Goal: Task Accomplishment & Management: Manage account settings

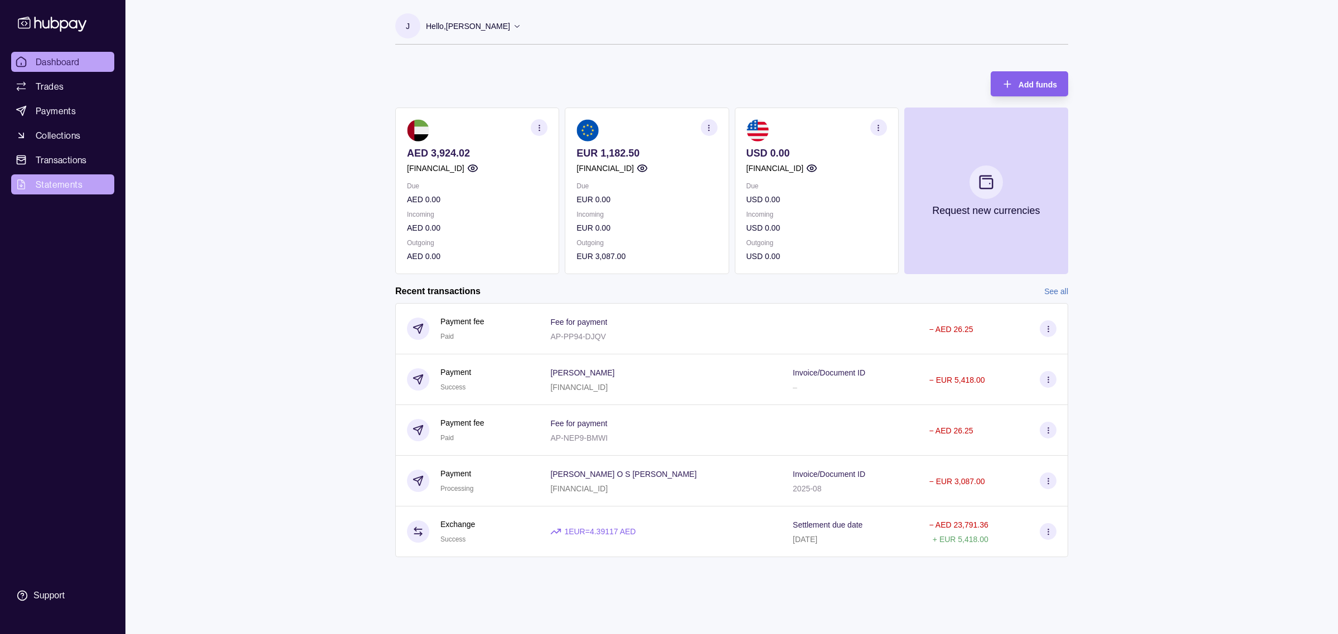
click at [67, 186] on span "Statements" at bounding box center [59, 184] width 47 height 13
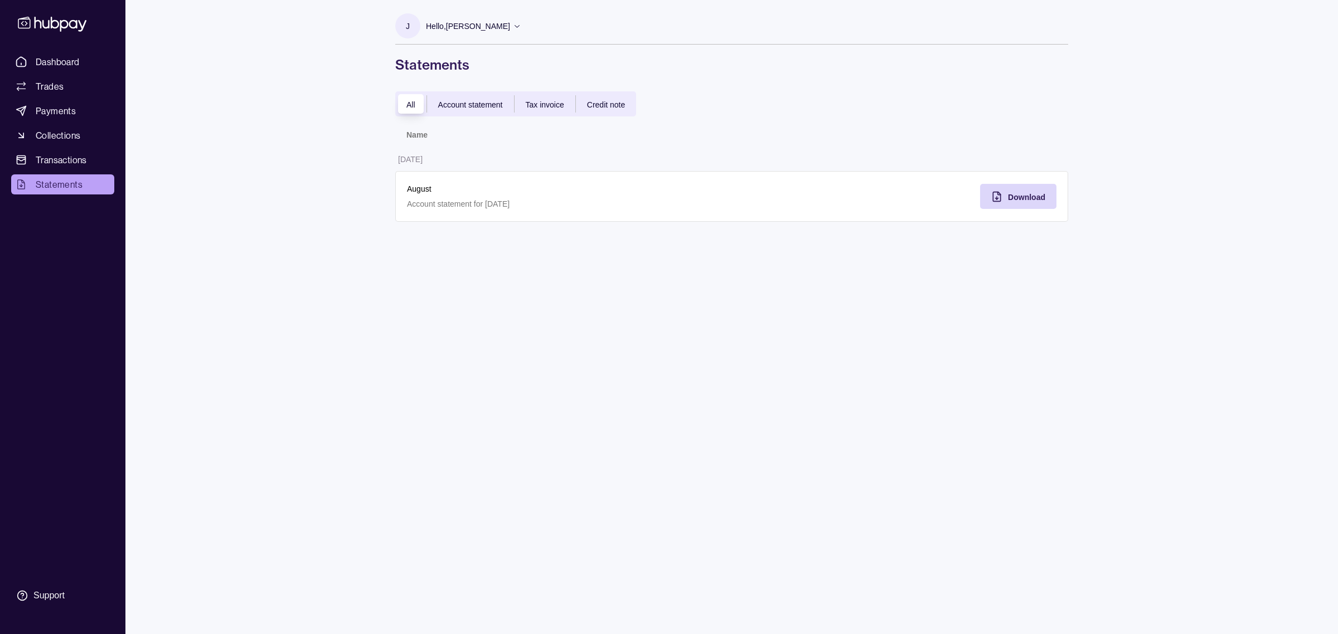
click at [474, 104] on span "Account statement" at bounding box center [470, 104] width 65 height 9
click at [548, 111] on div "All Account statement Tax invoice Credit note" at bounding box center [515, 103] width 241 height 25
click at [545, 104] on span "Tax invoice" at bounding box center [545, 104] width 38 height 9
click at [482, 104] on span "Account statement" at bounding box center [470, 104] width 65 height 9
click at [1027, 200] on span "Download" at bounding box center [1026, 197] width 37 height 9
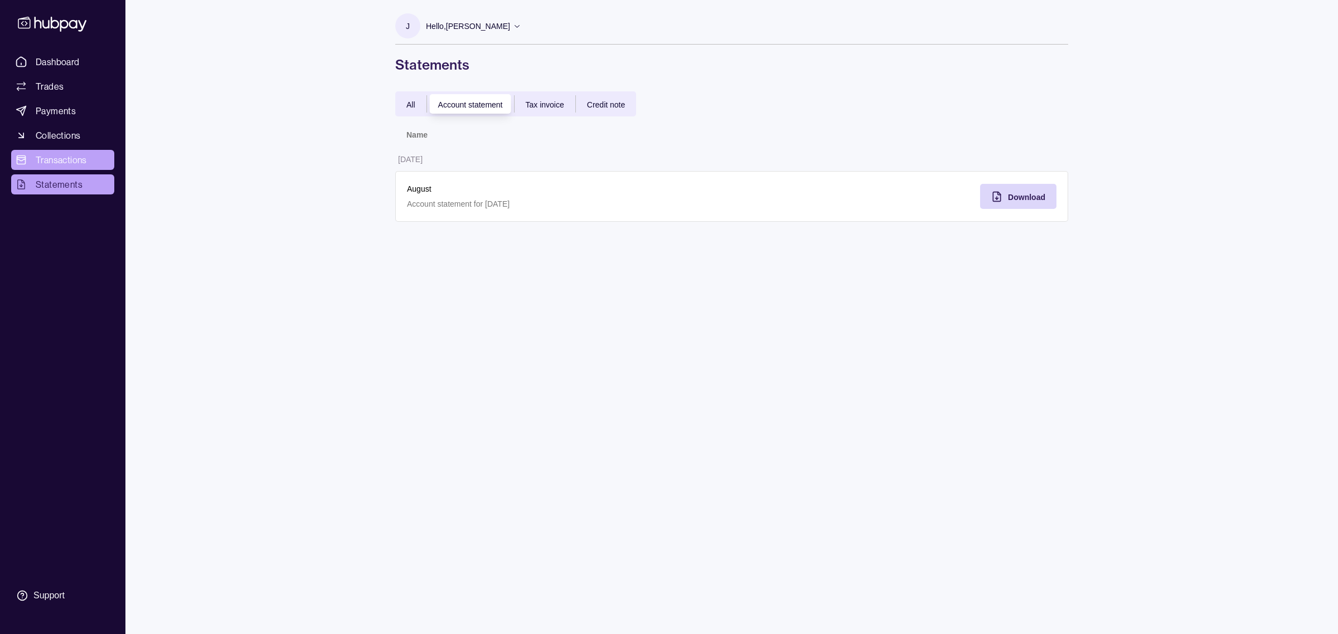
click at [59, 153] on span "Transactions" at bounding box center [61, 159] width 51 height 13
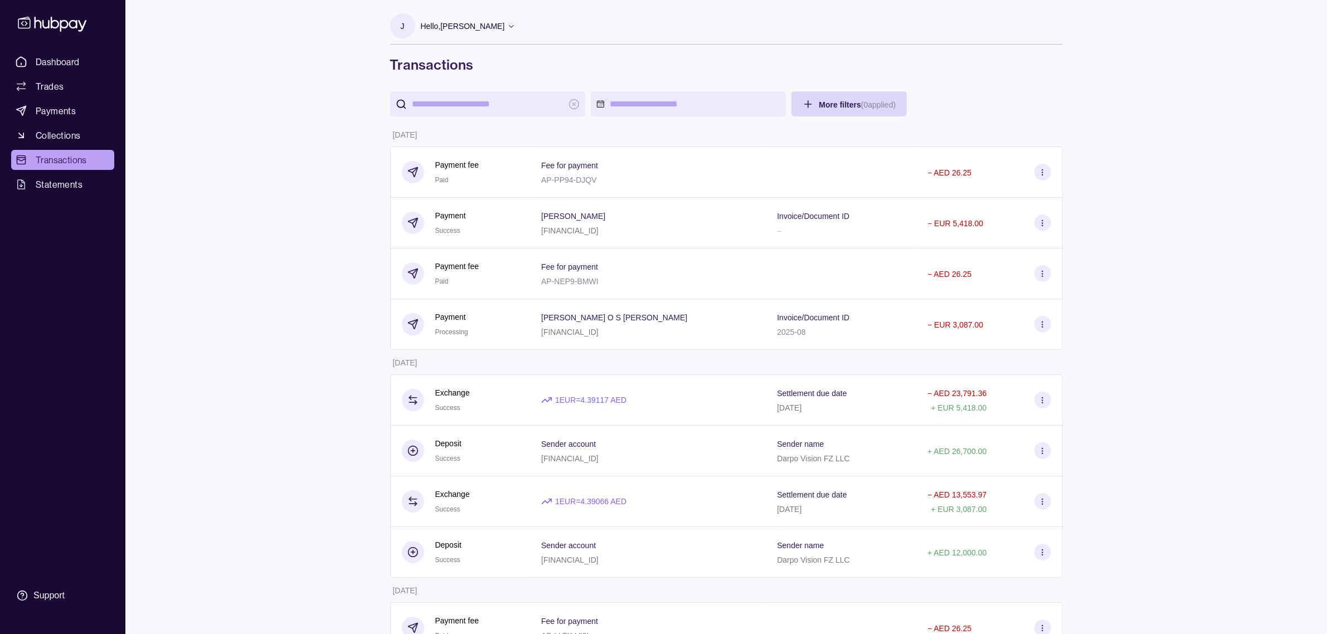
click at [316, 308] on div "Dashboard Trades Payments Collections Transactions Statements Support J Hello, …" at bounding box center [663, 553] width 1327 height 1106
click at [305, 255] on div "Dashboard Trades Payments Collections Transactions Statements Support J Hello, …" at bounding box center [663, 553] width 1327 height 1106
click at [57, 65] on span "Dashboard" at bounding box center [58, 61] width 44 height 13
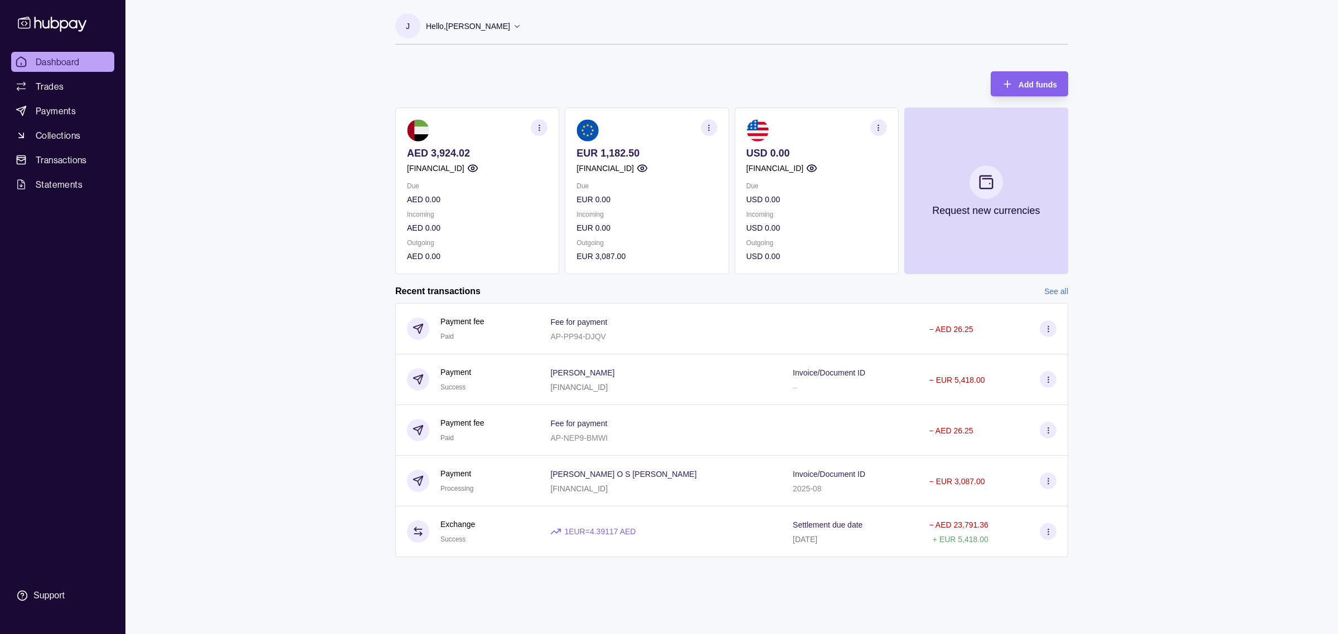
click at [1051, 292] on link "See all" at bounding box center [1056, 291] width 24 height 12
click at [539, 127] on circle "button" at bounding box center [539, 127] width 1 height 1
click at [494, 124] on section "View transactions" at bounding box center [477, 127] width 140 height 17
click at [466, 123] on link "View transactions" at bounding box center [456, 128] width 61 height 12
click at [309, 422] on div "Dashboard Trades Payments Collections Transactions Statements Support J Hello, …" at bounding box center [669, 317] width 1338 height 634
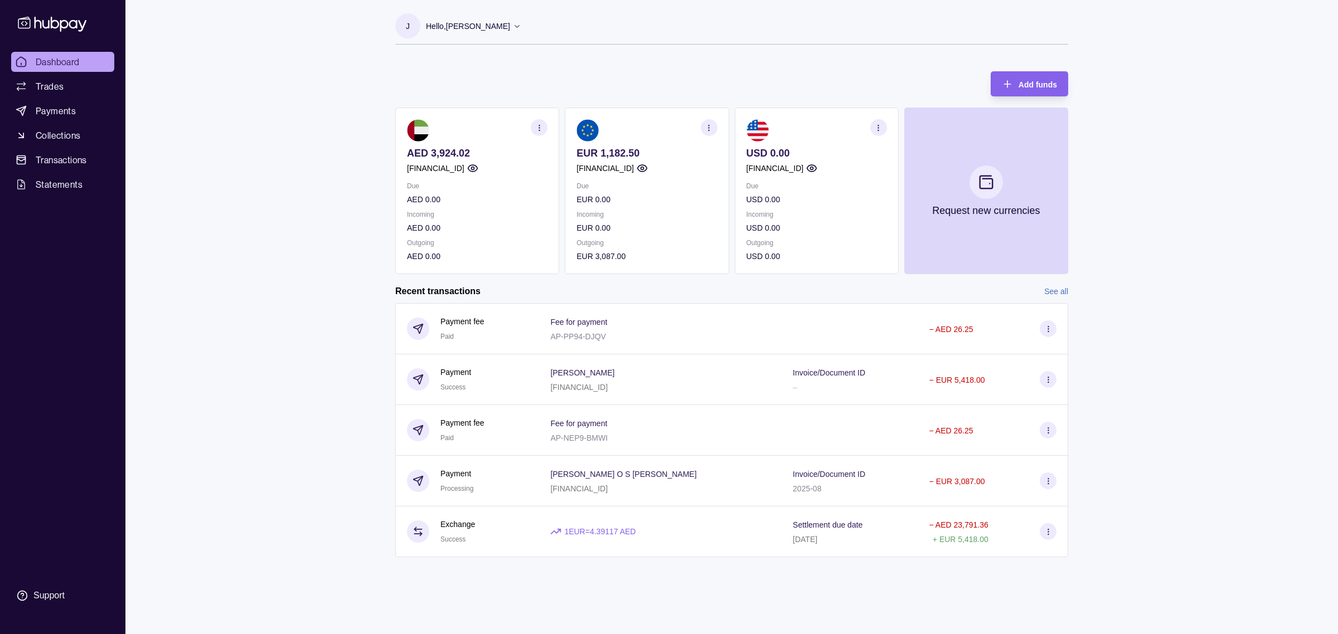
click at [1049, 292] on link "See all" at bounding box center [1056, 291] width 24 height 12
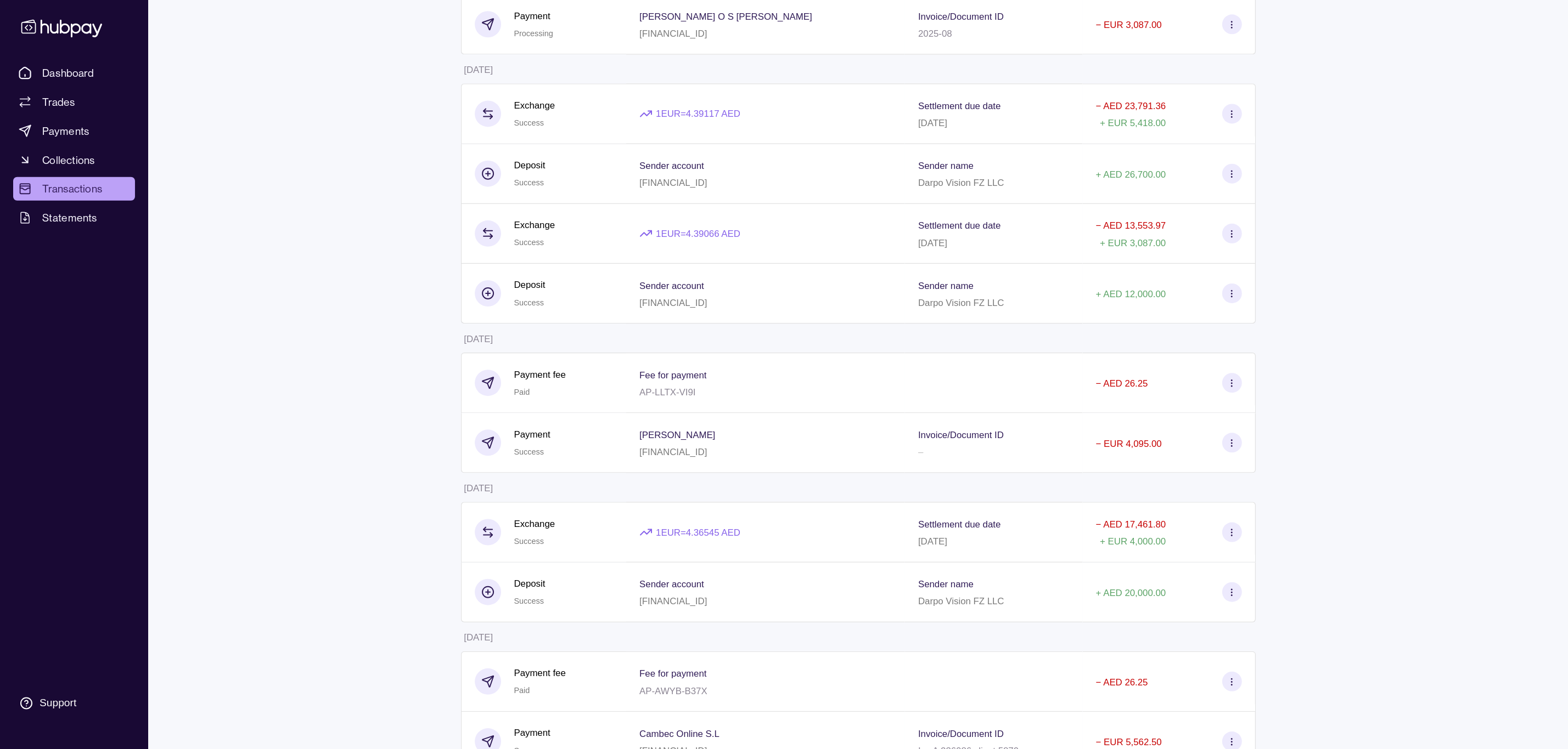
scroll to position [299, 0]
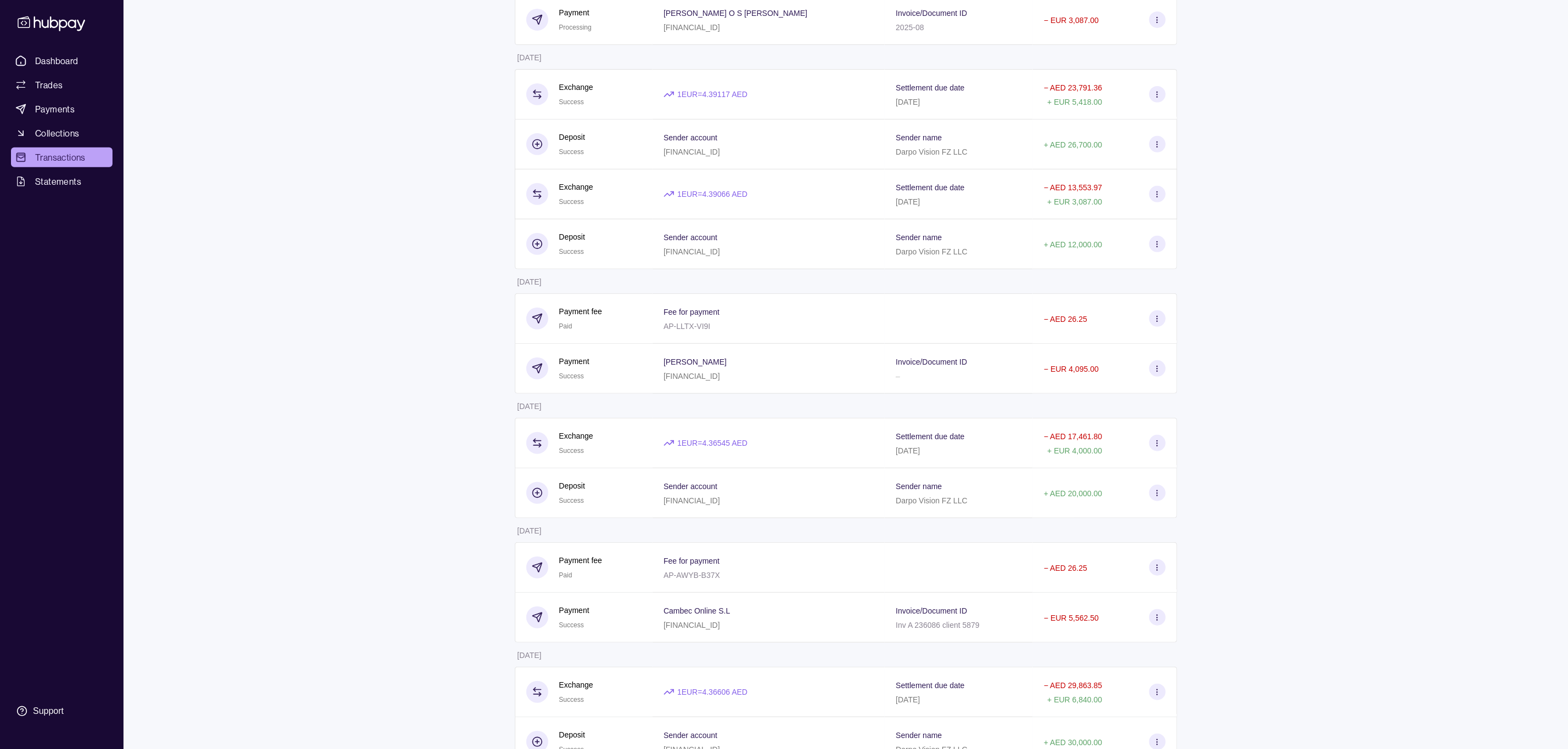
drag, startPoint x: 1289, startPoint y: 0, endPoint x: 1283, endPoint y: 389, distance: 389.0
click at [1283, 389] on div "Dashboard Trades Payments Collections Transactions Statements Support J Hello, …" at bounding box center [784, 245] width 1568 height 1089
click at [380, 476] on div "Dashboard Trades Payments Collections Transactions Statements Support J Hello, …" at bounding box center [784, 241] width 1568 height 1089
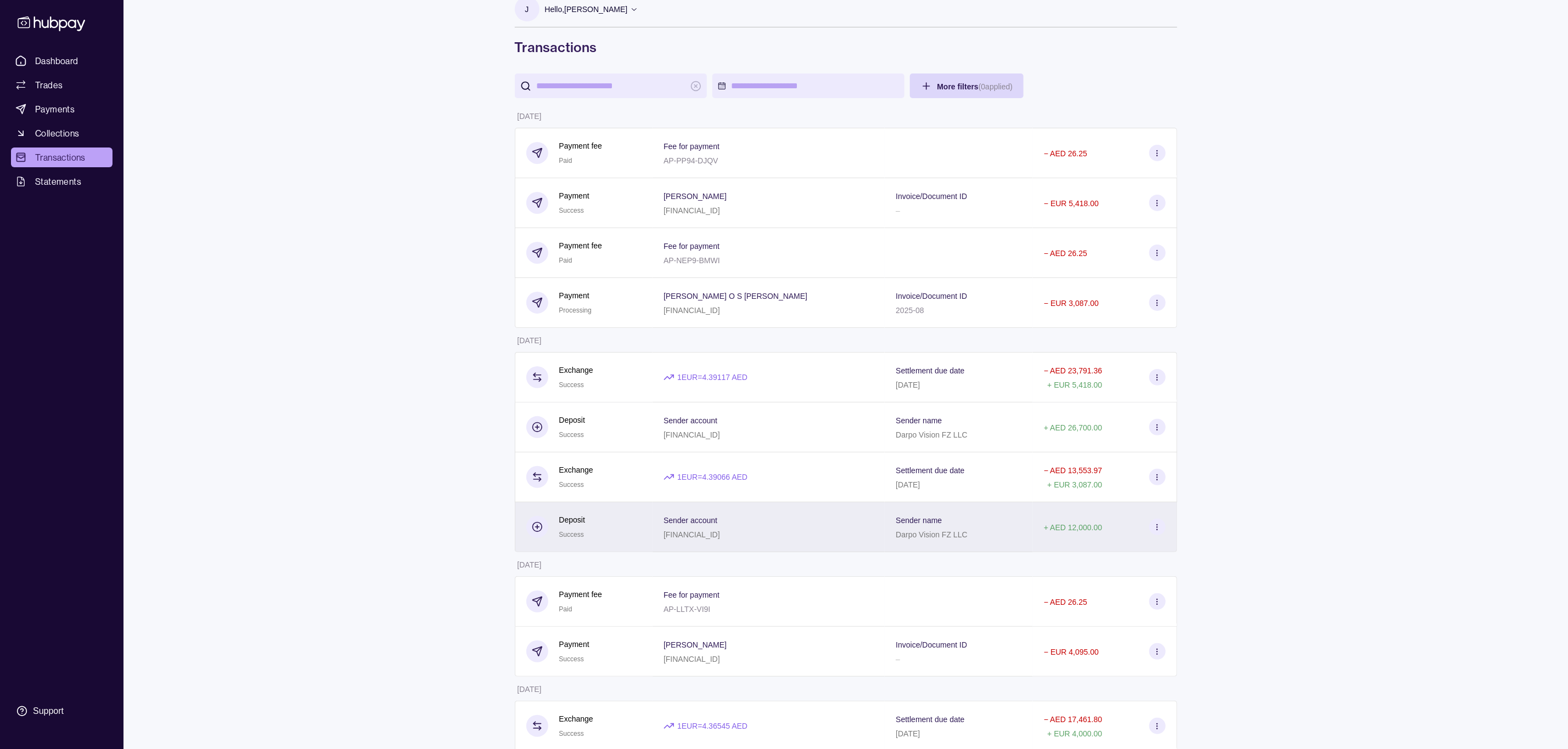
scroll to position [0, 0]
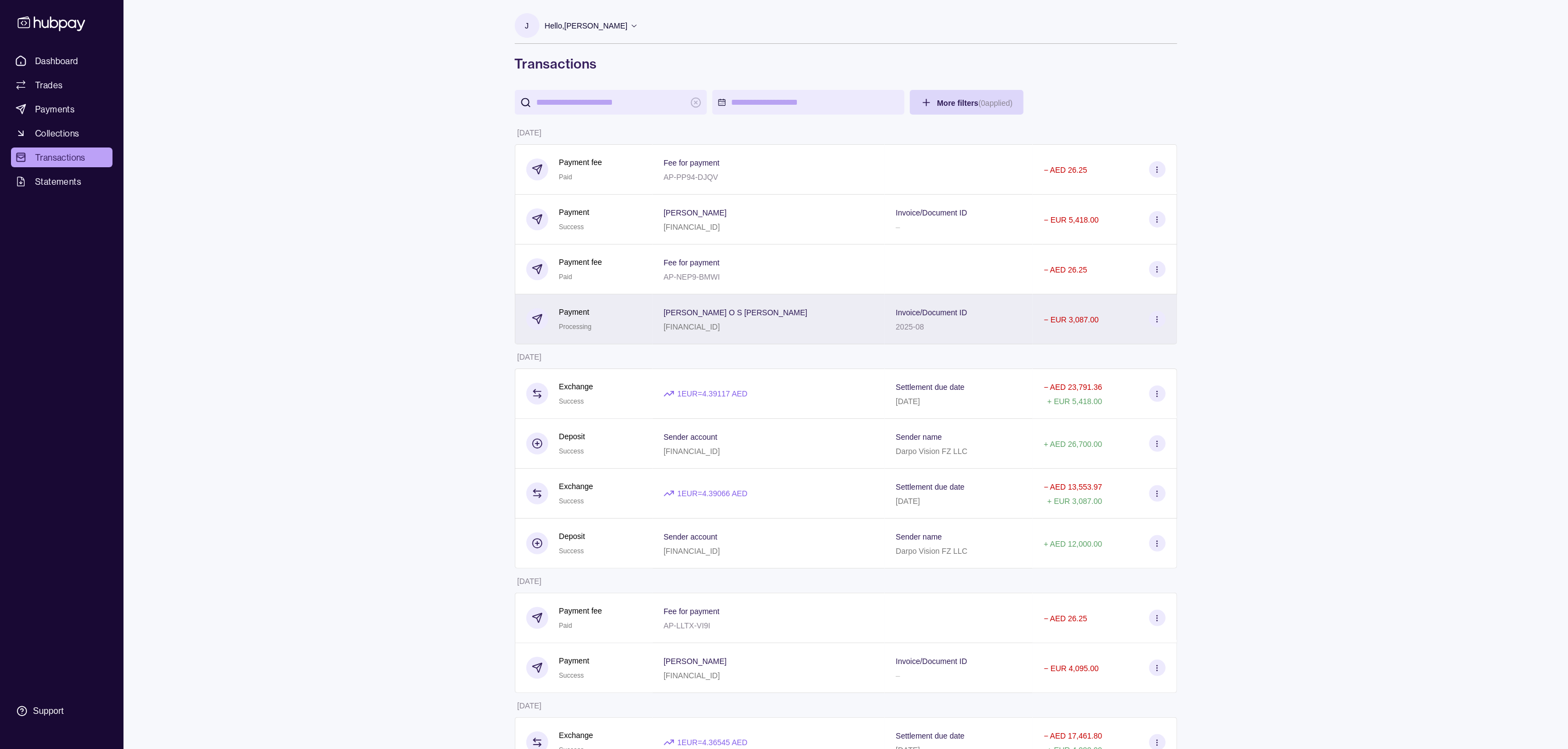
click at [1158, 318] on icon at bounding box center [1157, 320] width 8 height 8
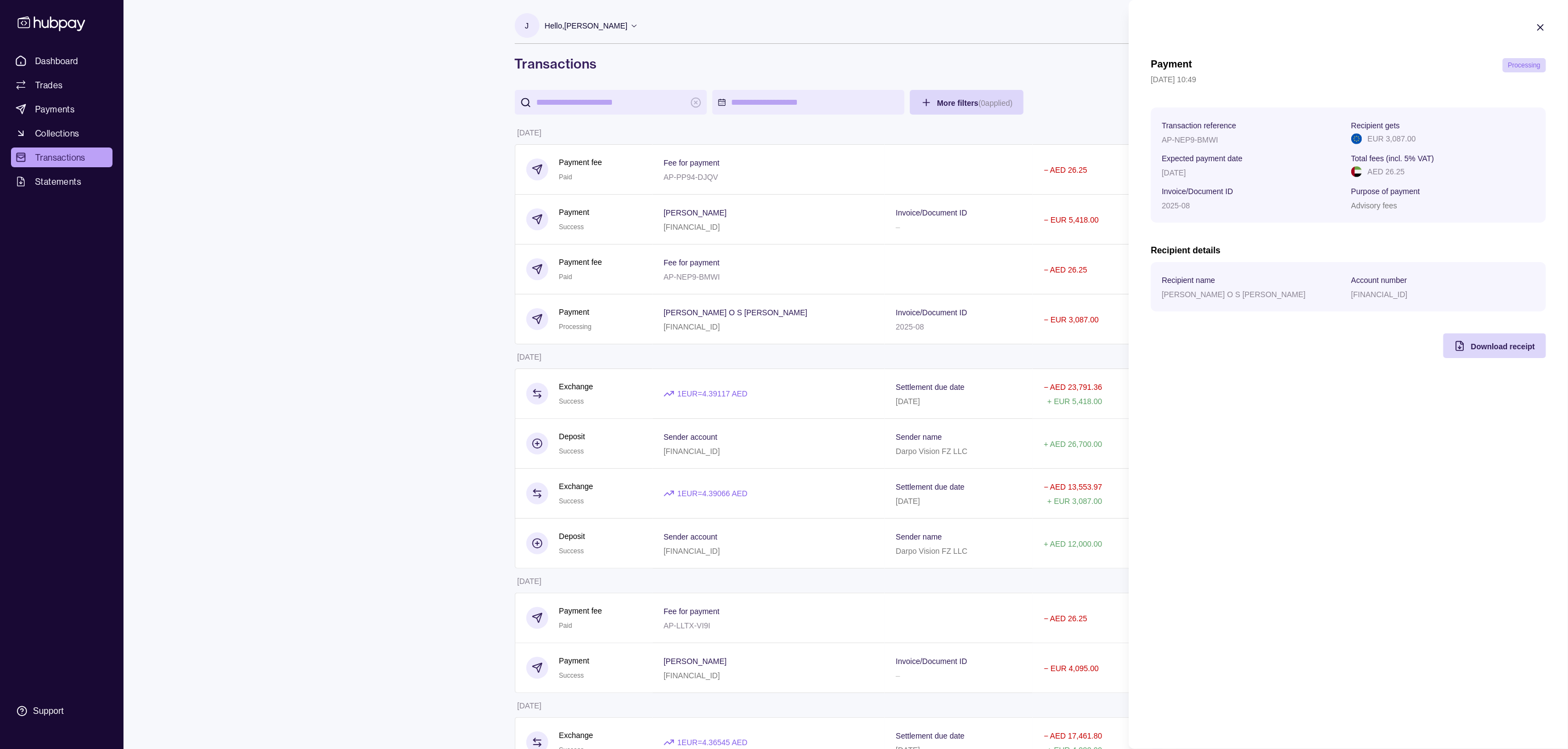
click at [1316, 23] on icon "button" at bounding box center [1539, 27] width 11 height 11
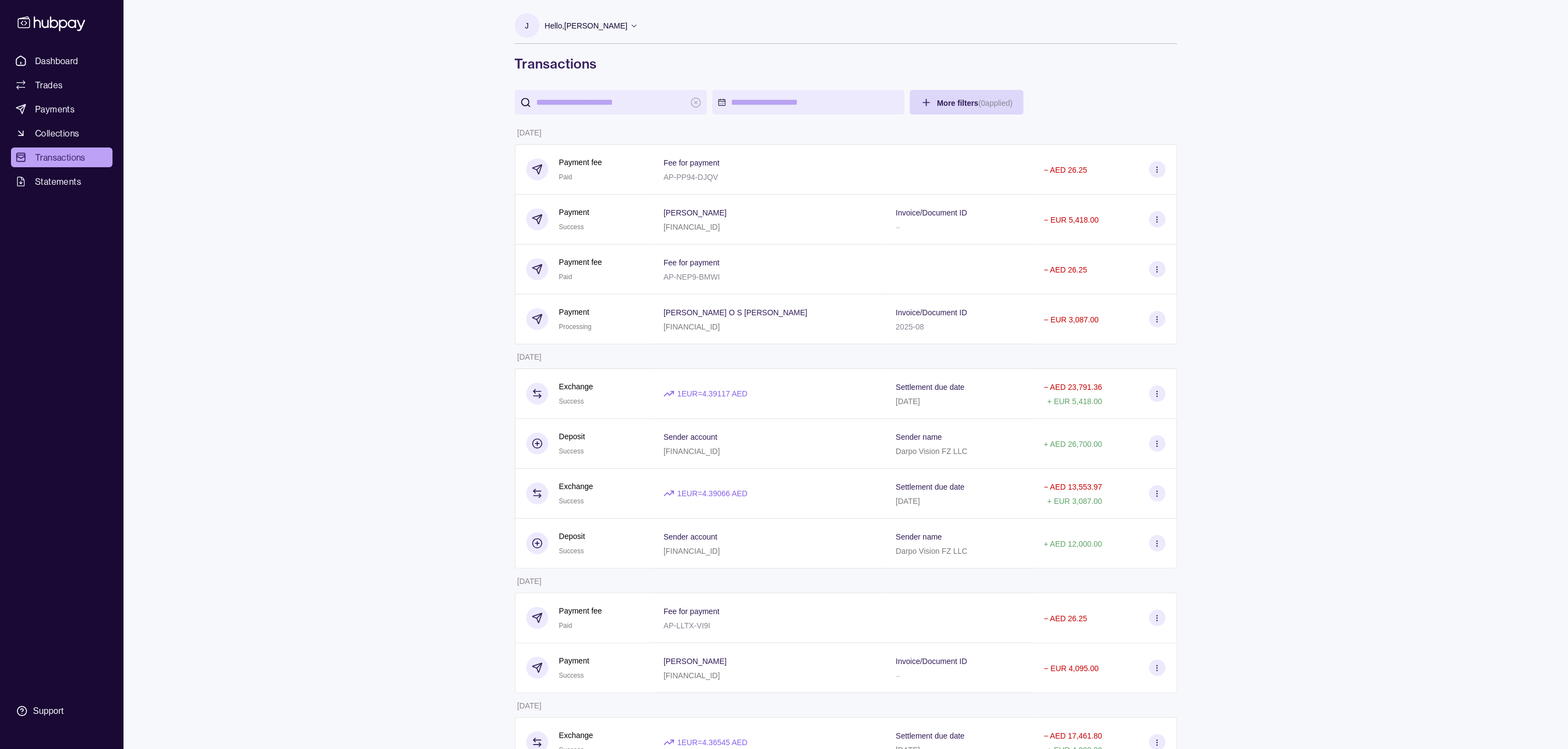
click at [614, 26] on p "Hello, [PERSON_NAME]" at bounding box center [587, 26] width 83 height 12
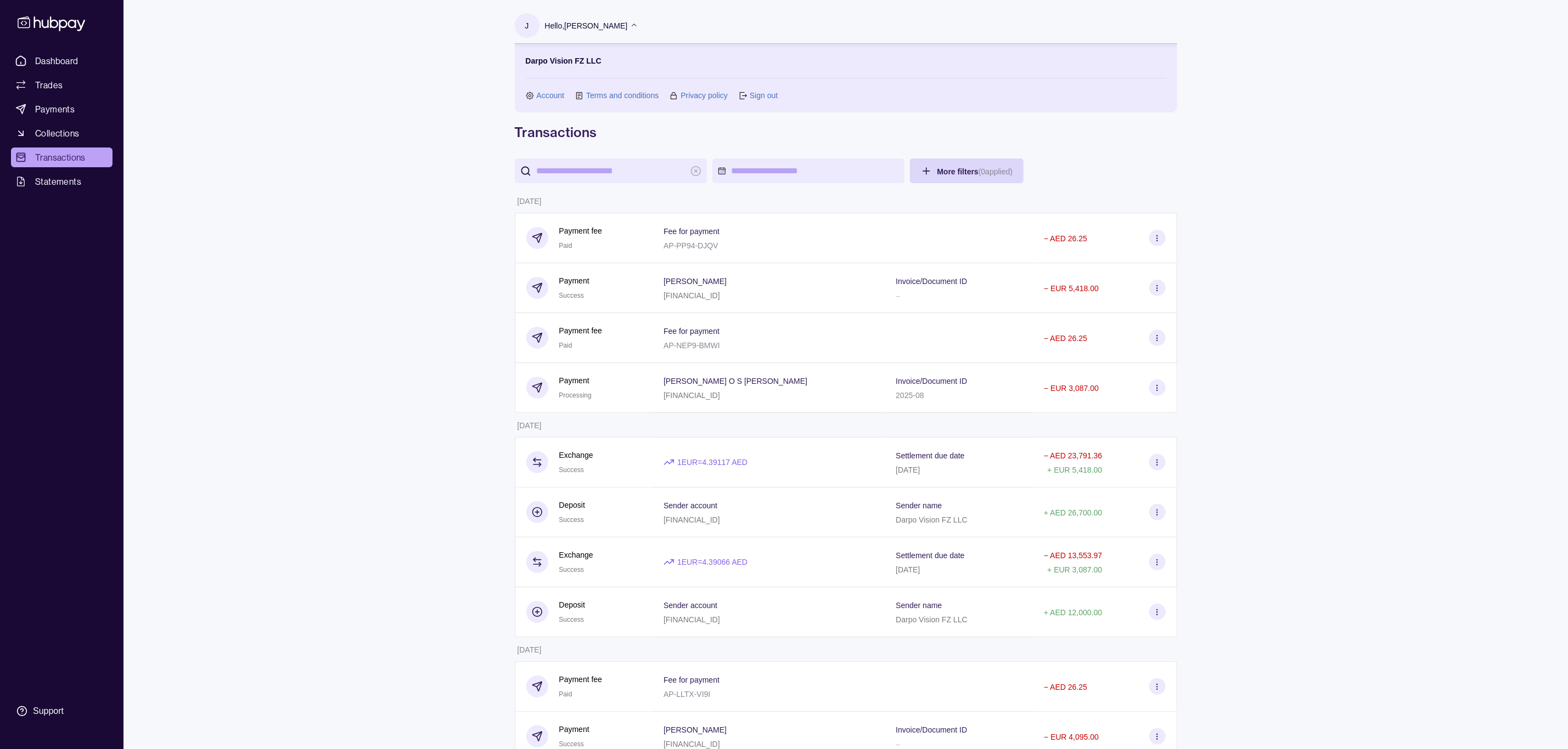
click at [749, 97] on link "Sign out" at bounding box center [763, 95] width 28 height 12
